Goal: Transaction & Acquisition: Download file/media

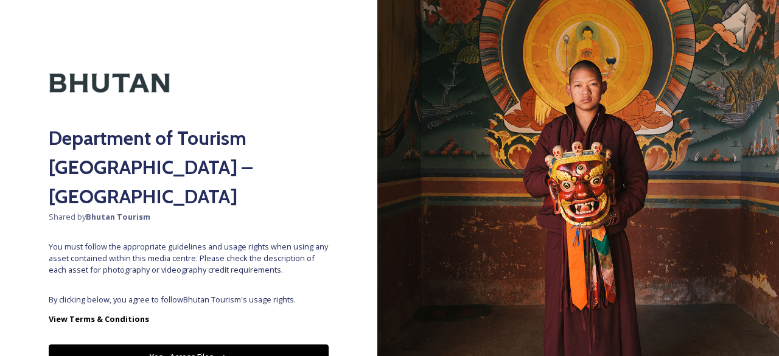
click at [212, 344] on button "Yes - Access Files" at bounding box center [189, 356] width 280 height 25
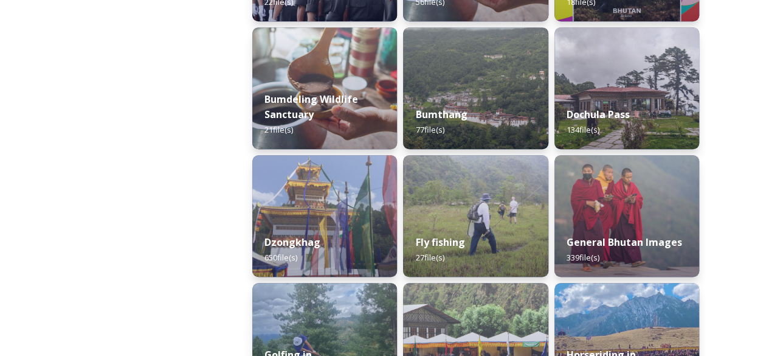
scroll to position [426, 0]
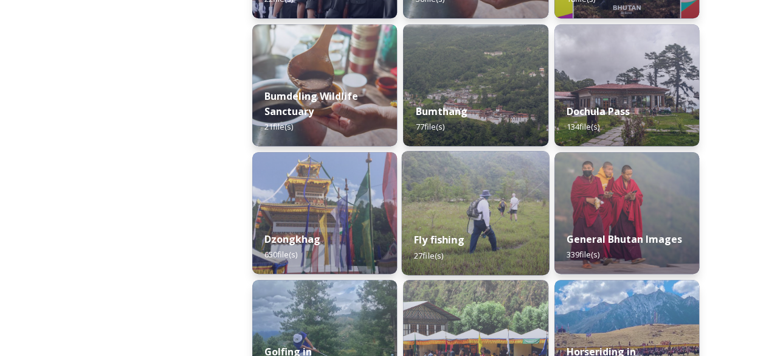
click at [485, 221] on div "Fly fishing 27 file(s)" at bounding box center [476, 247] width 148 height 55
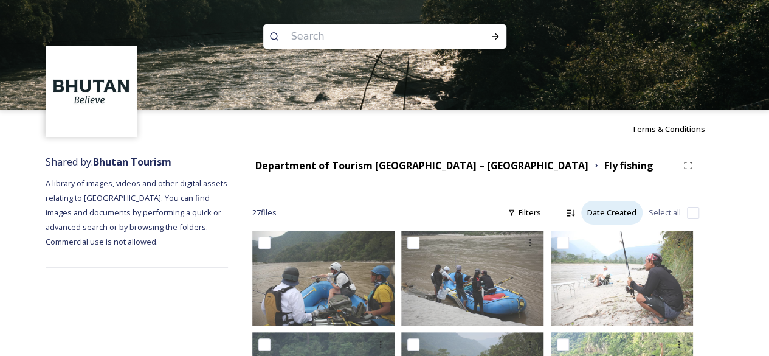
click at [607, 212] on div "Date Created" at bounding box center [612, 213] width 61 height 24
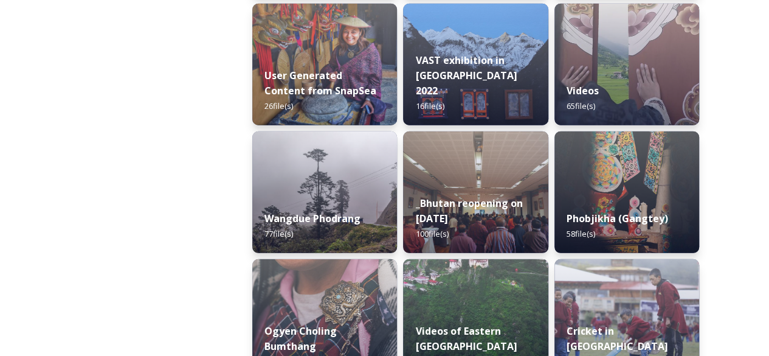
scroll to position [1736, 0]
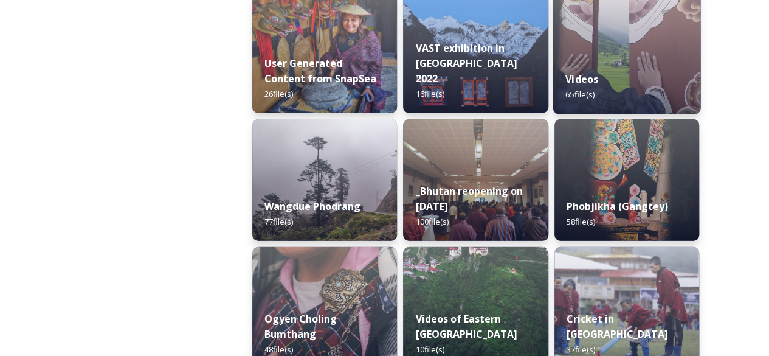
click at [614, 99] on div "Videos 65 file(s)" at bounding box center [627, 86] width 148 height 55
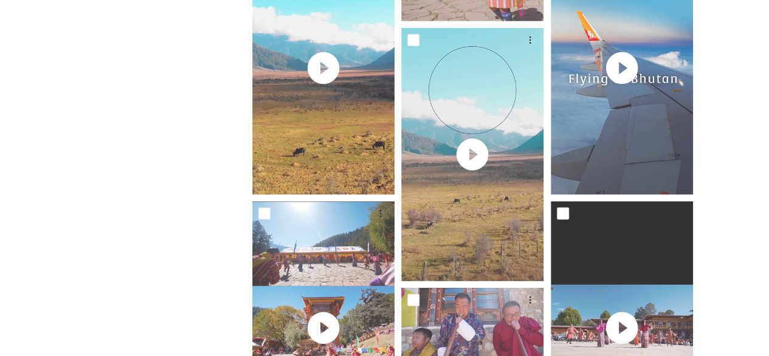
scroll to position [1725, 0]
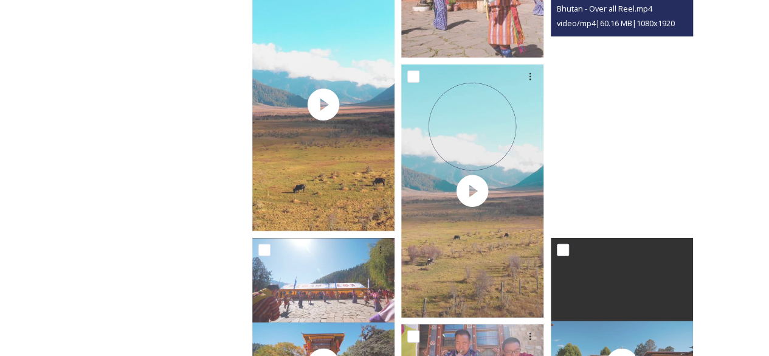
click at [616, 119] on video "Bhutan - Over all Reel.mp4" at bounding box center [622, 104] width 142 height 253
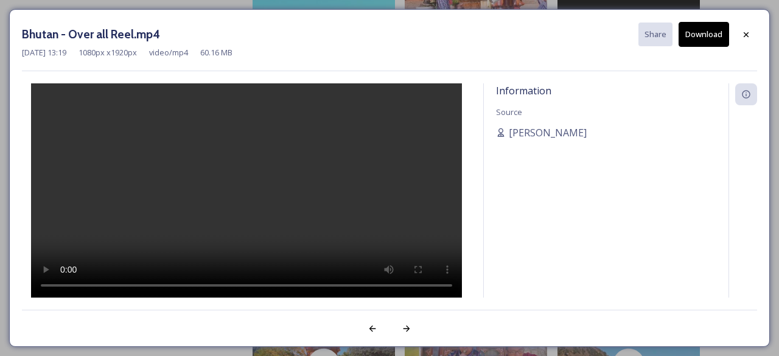
click at [355, 158] on div at bounding box center [246, 190] width 449 height 215
click at [717, 38] on button "Download" at bounding box center [703, 34] width 50 height 25
click at [746, 35] on icon at bounding box center [746, 35] width 10 height 10
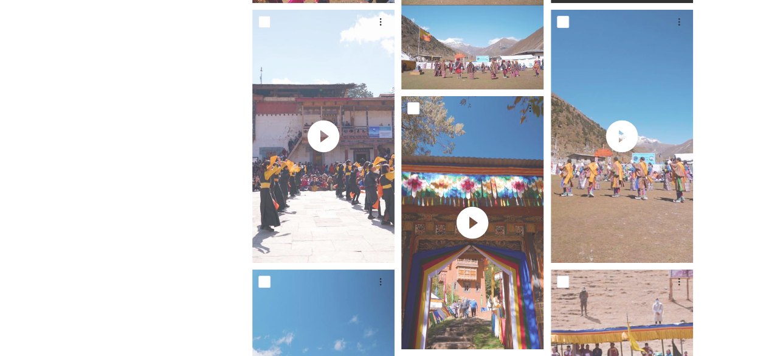
scroll to position [2225, 0]
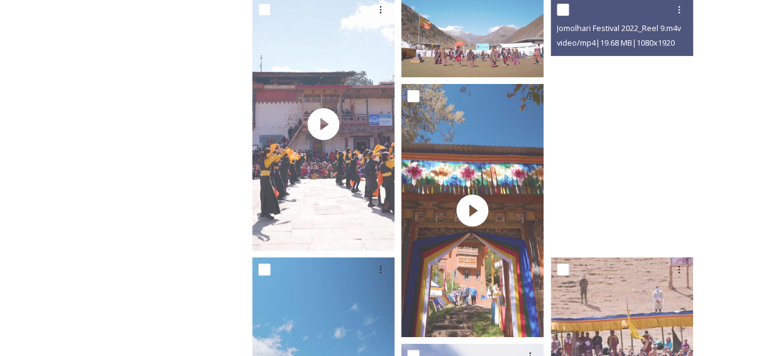
click at [614, 130] on video "Jomolhari Festival 2022_Reel 9.m4v" at bounding box center [622, 124] width 142 height 253
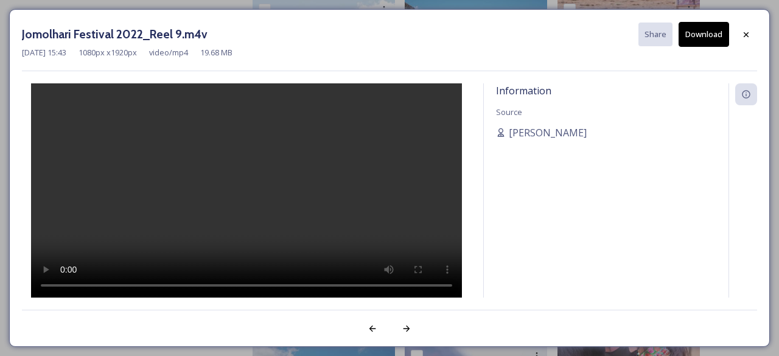
click at [714, 41] on button "Download" at bounding box center [703, 34] width 50 height 25
click at [743, 35] on icon at bounding box center [746, 35] width 10 height 10
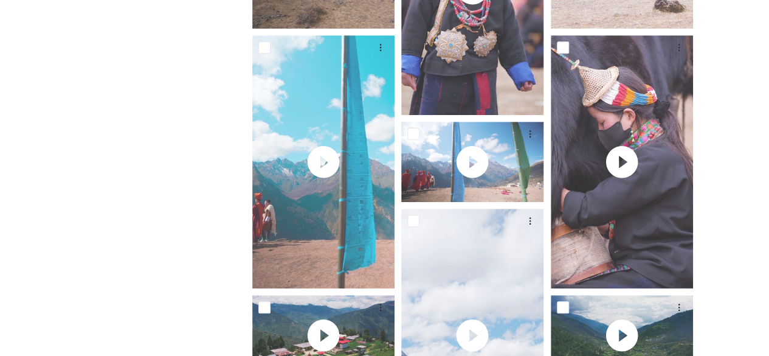
scroll to position [2808, 0]
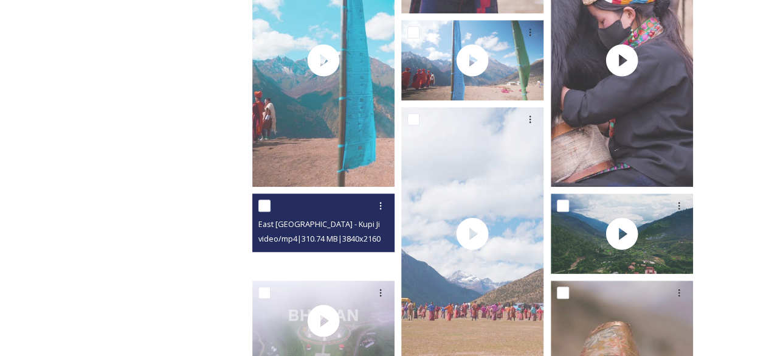
drag, startPoint x: 491, startPoint y: 175, endPoint x: 343, endPoint y: 222, distance: 155.8
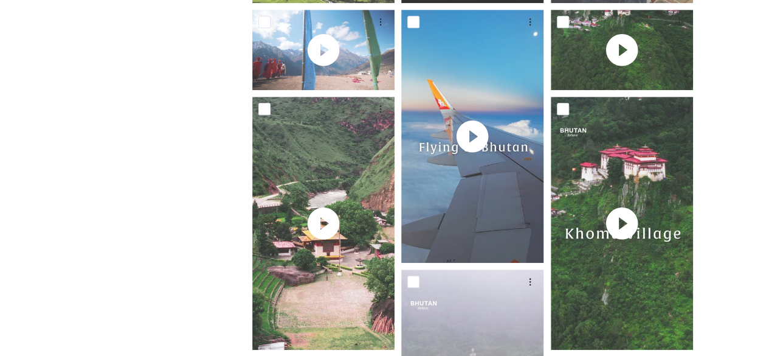
scroll to position [0, 0]
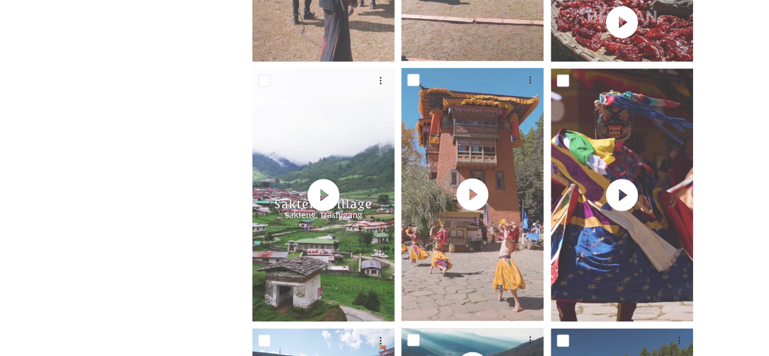
scroll to position [1106, 0]
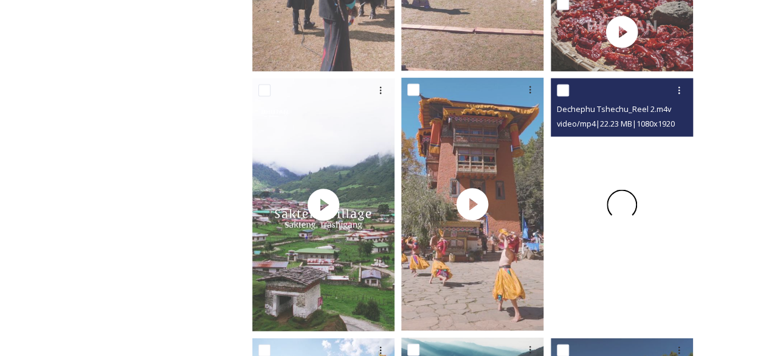
click at [645, 175] on div at bounding box center [622, 204] width 142 height 253
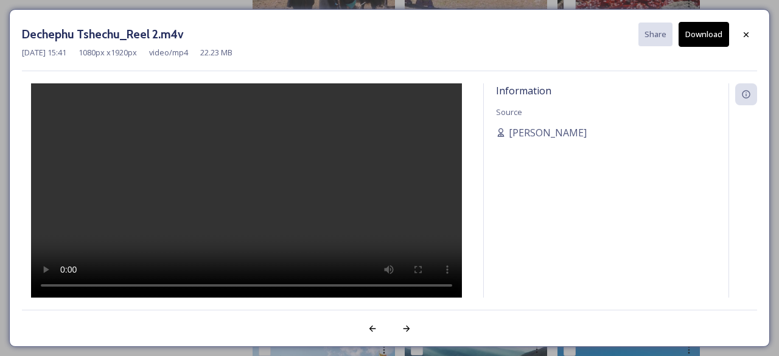
click at [713, 35] on button "Download" at bounding box center [703, 34] width 50 height 25
click at [745, 36] on icon at bounding box center [746, 35] width 10 height 10
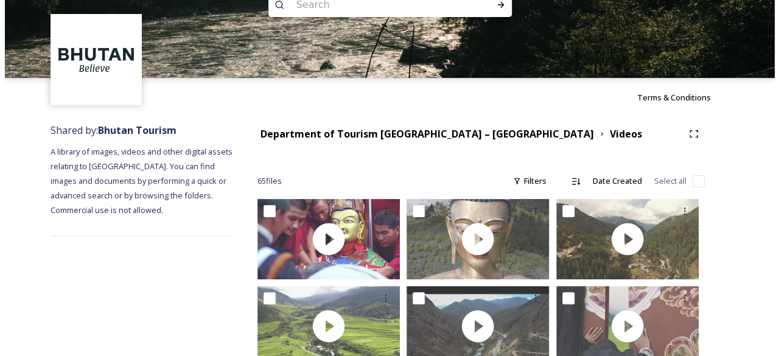
scroll to position [0, 0]
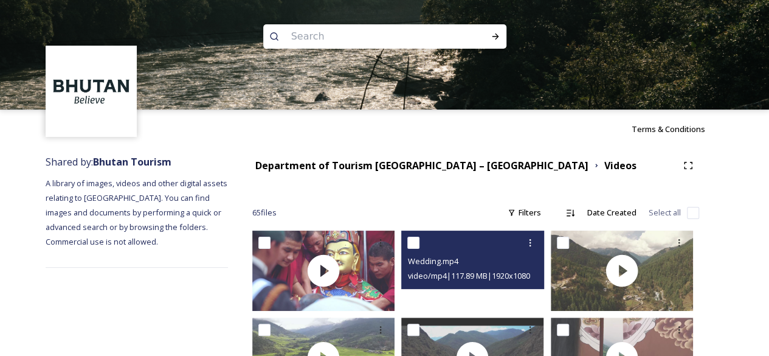
click at [523, 291] on div at bounding box center [472, 271] width 142 height 80
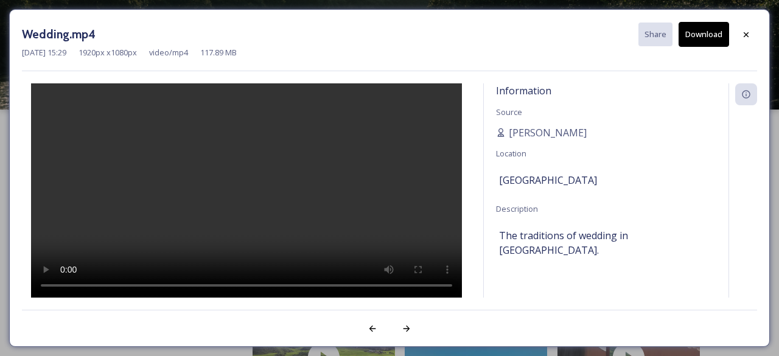
click at [709, 30] on button "Download" at bounding box center [703, 34] width 50 height 25
click at [196, 179] on video at bounding box center [246, 190] width 431 height 215
